Goal: Information Seeking & Learning: Learn about a topic

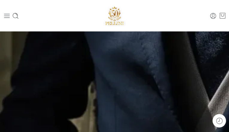
type input "**********"
type input "*********"
type input "**********"
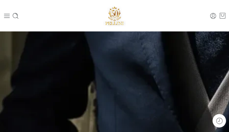
type input "**********"
